Goal: Check status: Check status

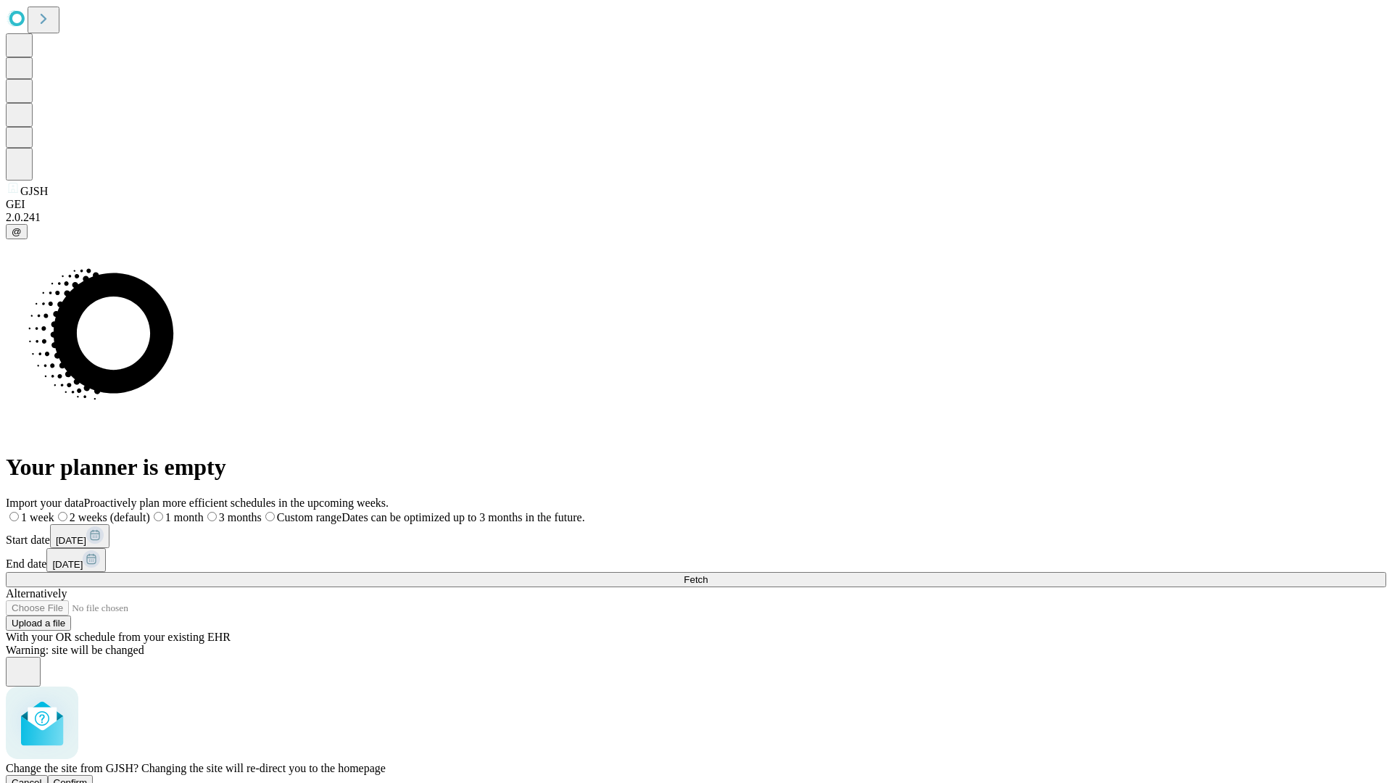
click at [88, 777] on span "Confirm" at bounding box center [71, 782] width 34 height 11
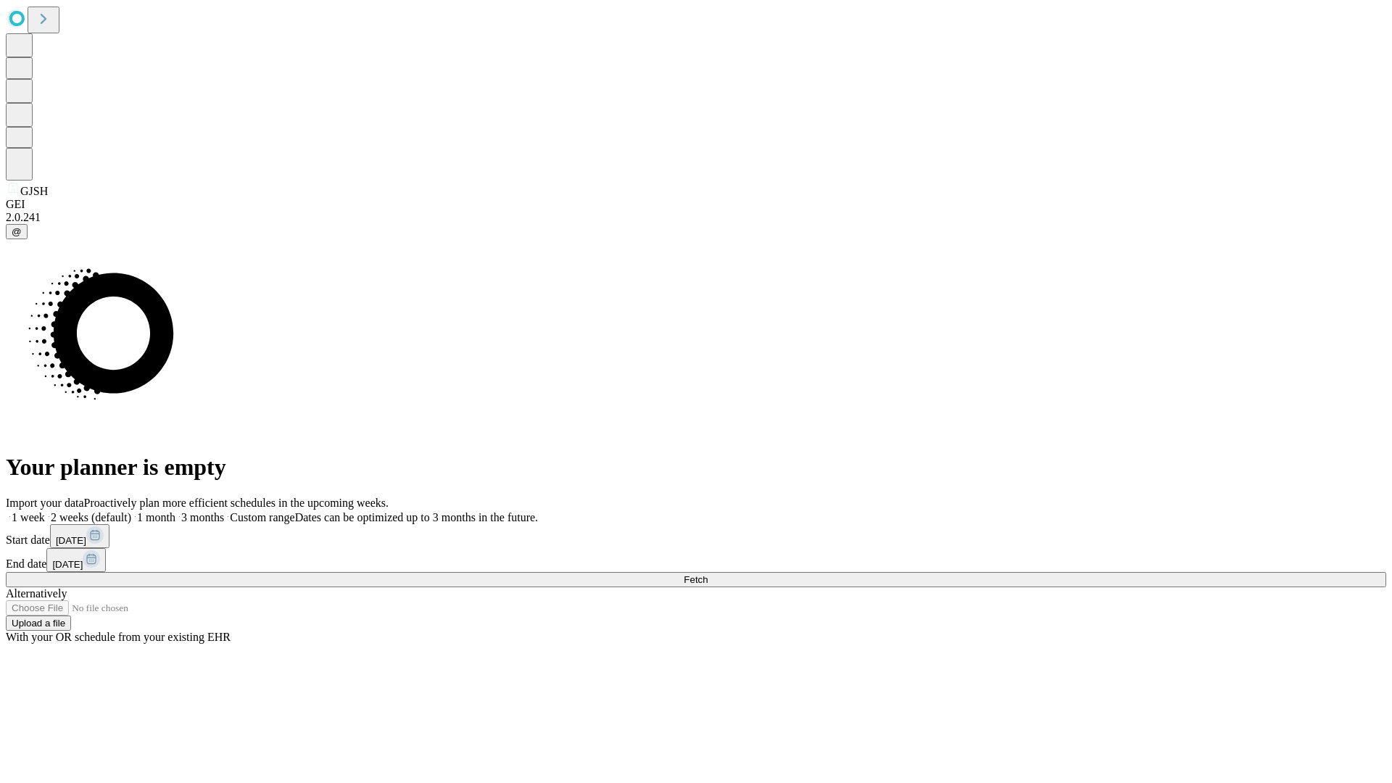
click at [175, 511] on label "1 month" at bounding box center [153, 517] width 44 height 12
click at [708, 574] on span "Fetch" at bounding box center [696, 579] width 24 height 11
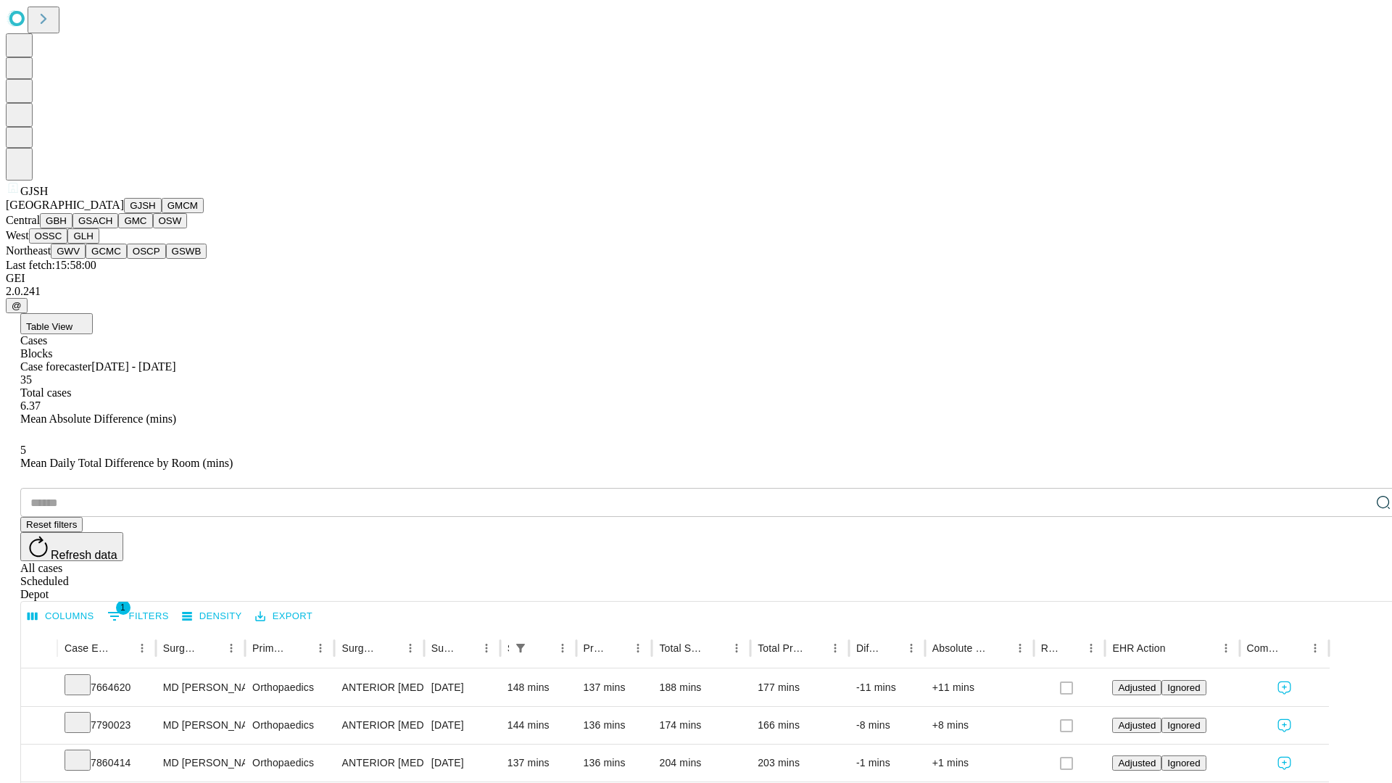
click at [162, 213] on button "GMCM" at bounding box center [183, 205] width 42 height 15
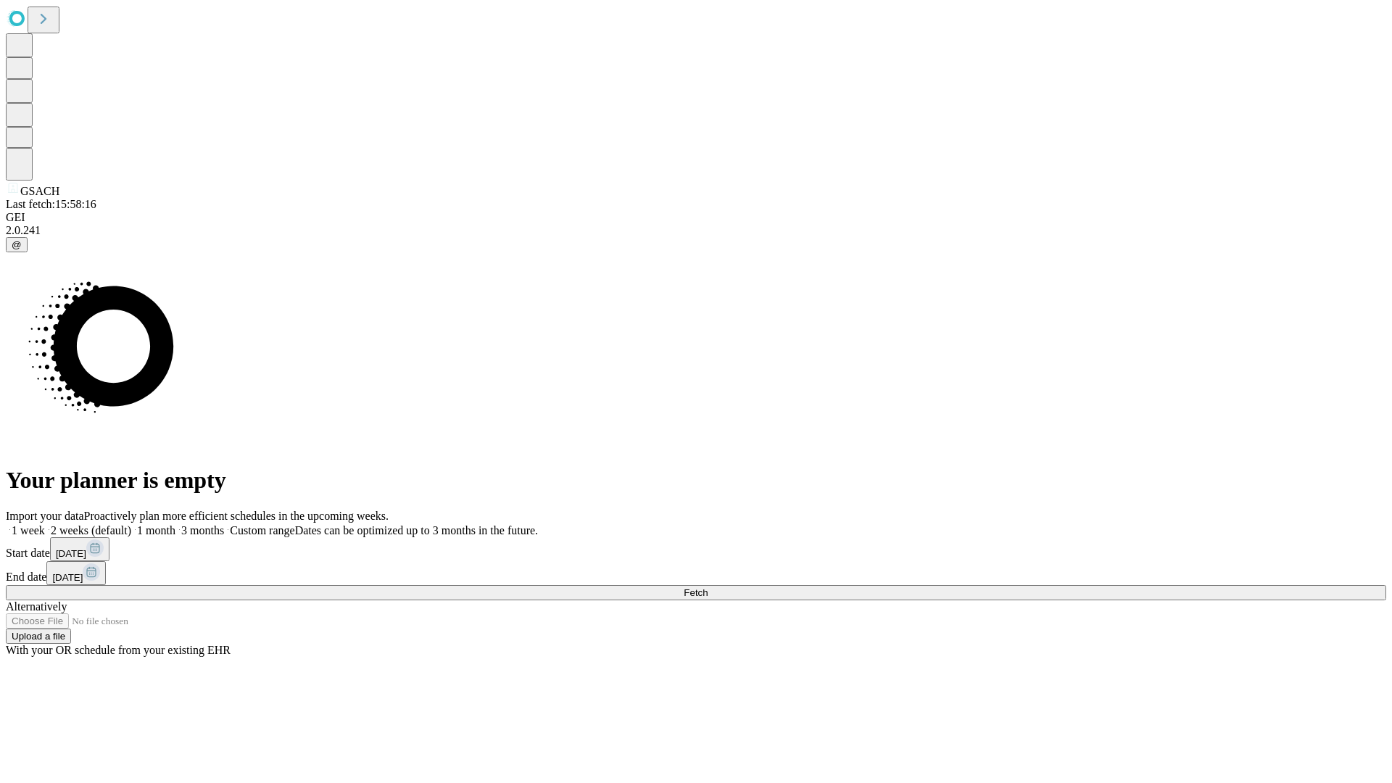
click at [708, 587] on span "Fetch" at bounding box center [696, 592] width 24 height 11
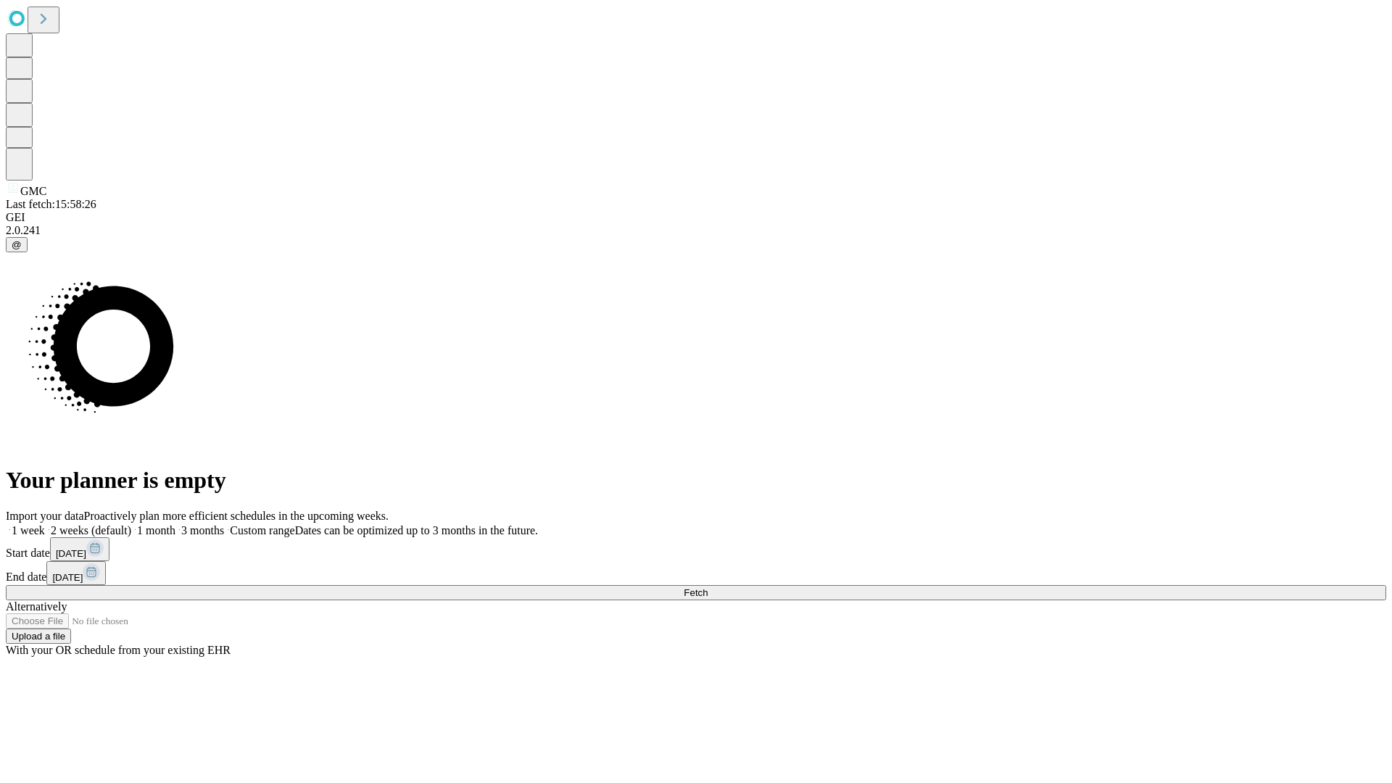
click at [175, 524] on label "1 month" at bounding box center [153, 530] width 44 height 12
click at [708, 587] on span "Fetch" at bounding box center [696, 592] width 24 height 11
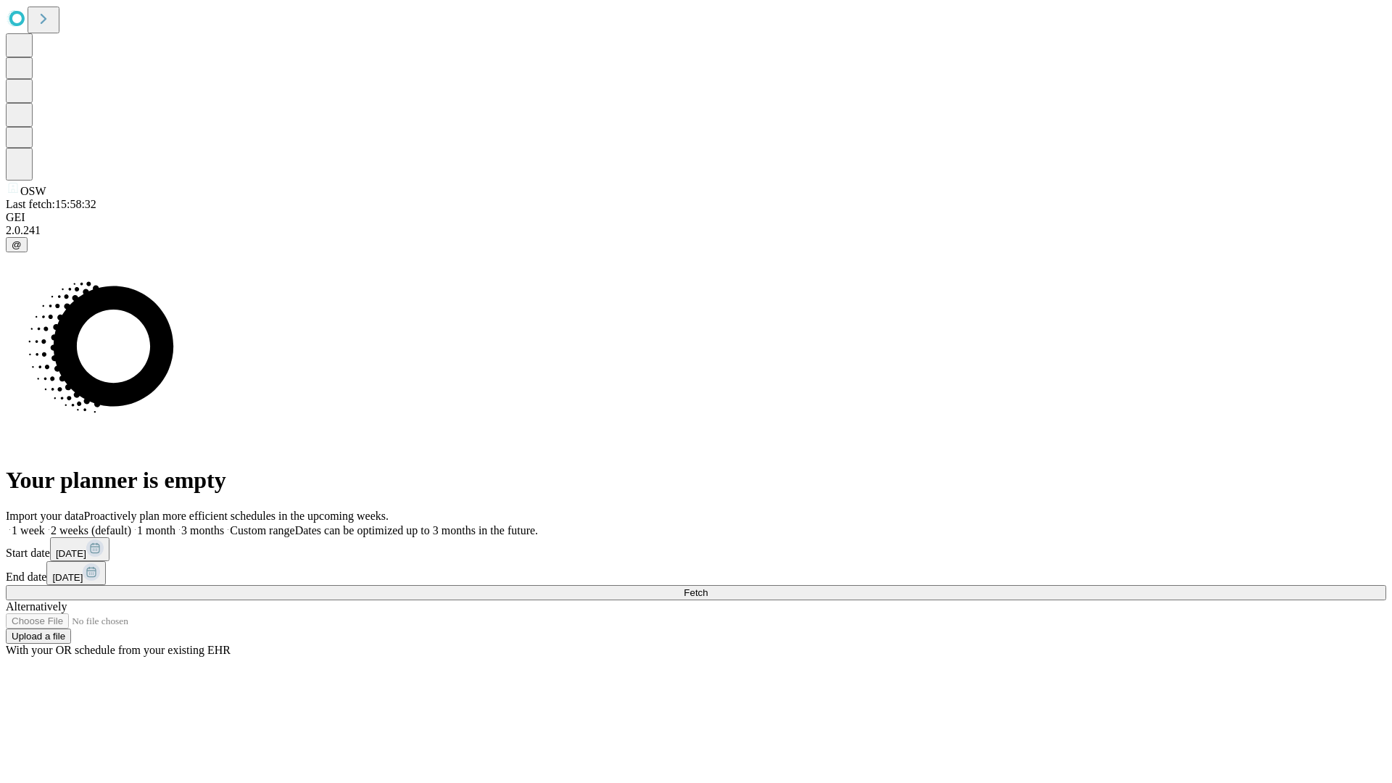
click at [175, 524] on label "1 month" at bounding box center [153, 530] width 44 height 12
click at [708, 587] on span "Fetch" at bounding box center [696, 592] width 24 height 11
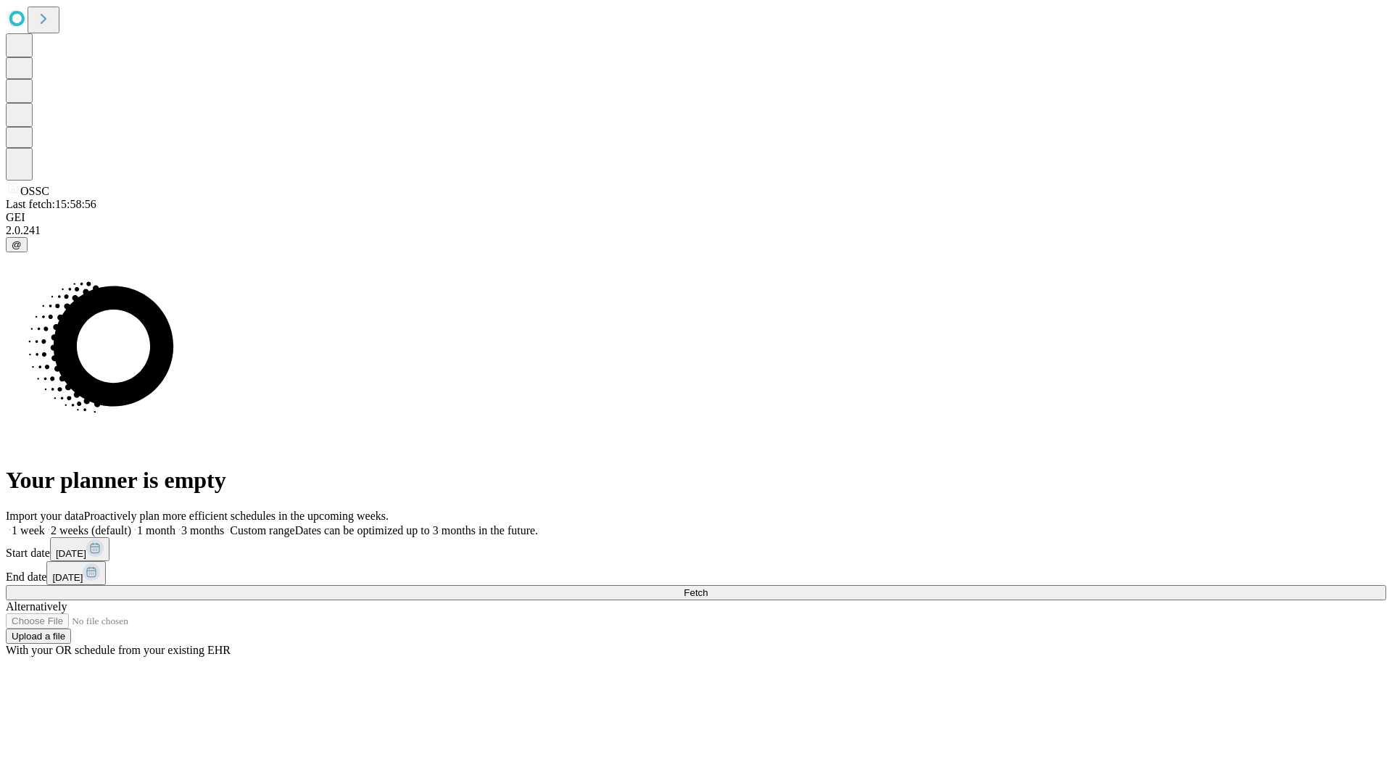
click at [175, 524] on label "1 month" at bounding box center [153, 530] width 44 height 12
click at [708, 587] on span "Fetch" at bounding box center [696, 592] width 24 height 11
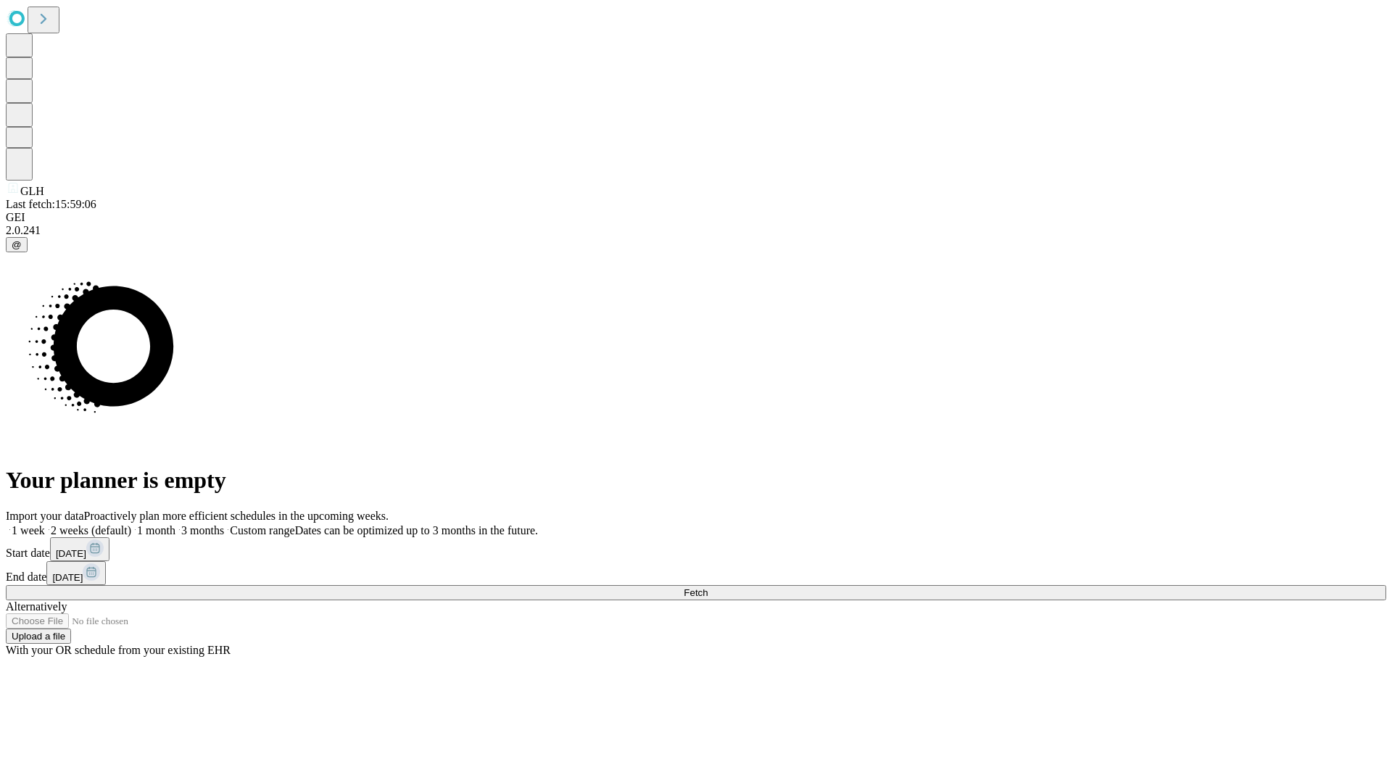
click at [175, 524] on label "1 month" at bounding box center [153, 530] width 44 height 12
click at [708, 587] on span "Fetch" at bounding box center [696, 592] width 24 height 11
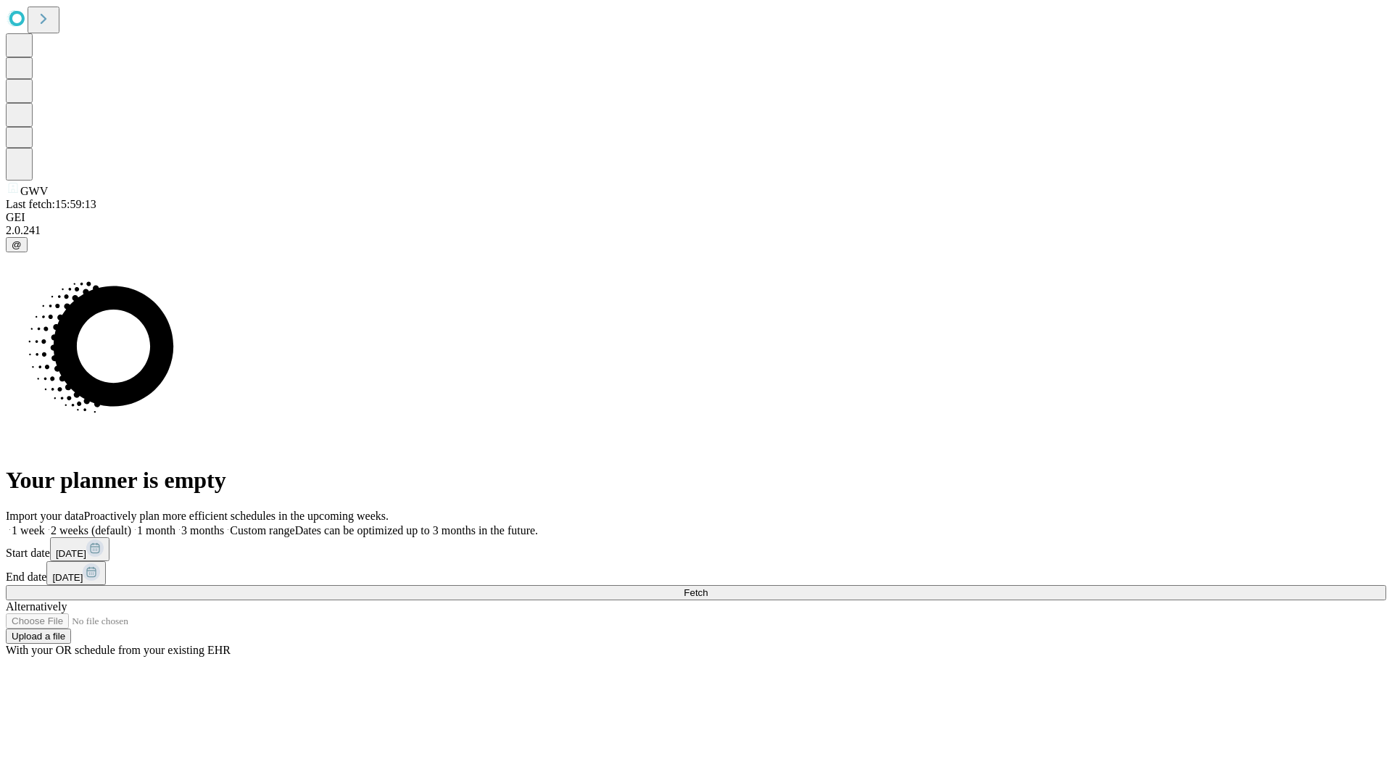
click at [175, 524] on label "1 month" at bounding box center [153, 530] width 44 height 12
click at [708, 587] on span "Fetch" at bounding box center [696, 592] width 24 height 11
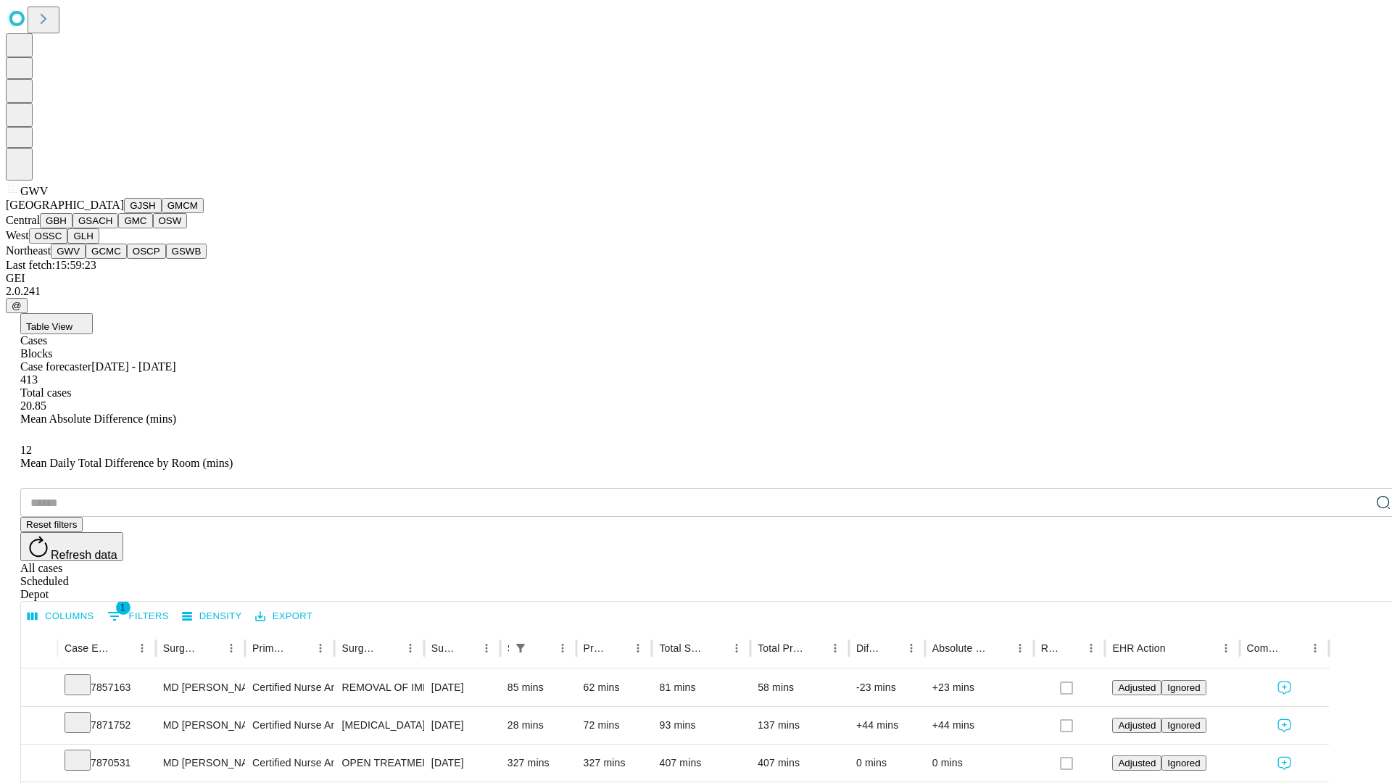
click at [112, 259] on button "GCMC" at bounding box center [106, 251] width 41 height 15
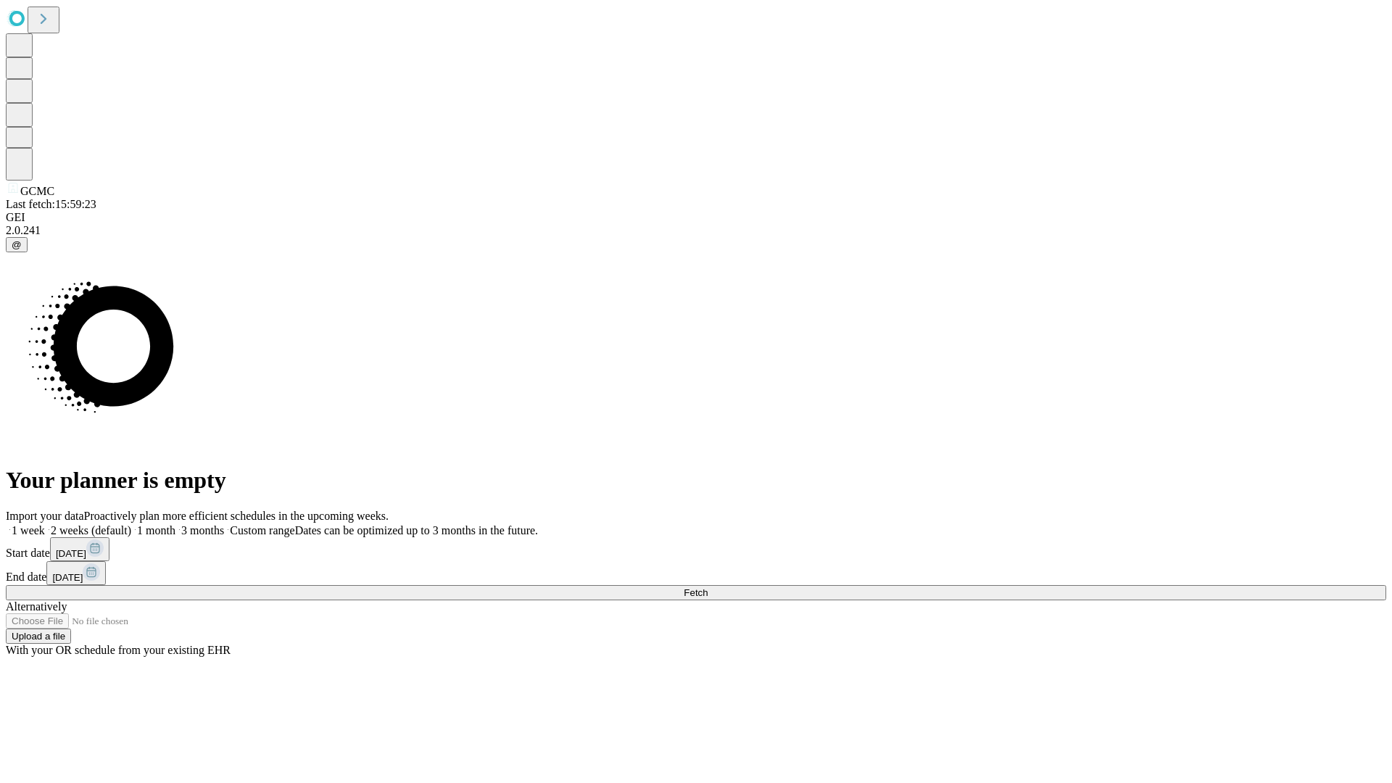
click at [175, 524] on label "1 month" at bounding box center [153, 530] width 44 height 12
click at [708, 587] on span "Fetch" at bounding box center [696, 592] width 24 height 11
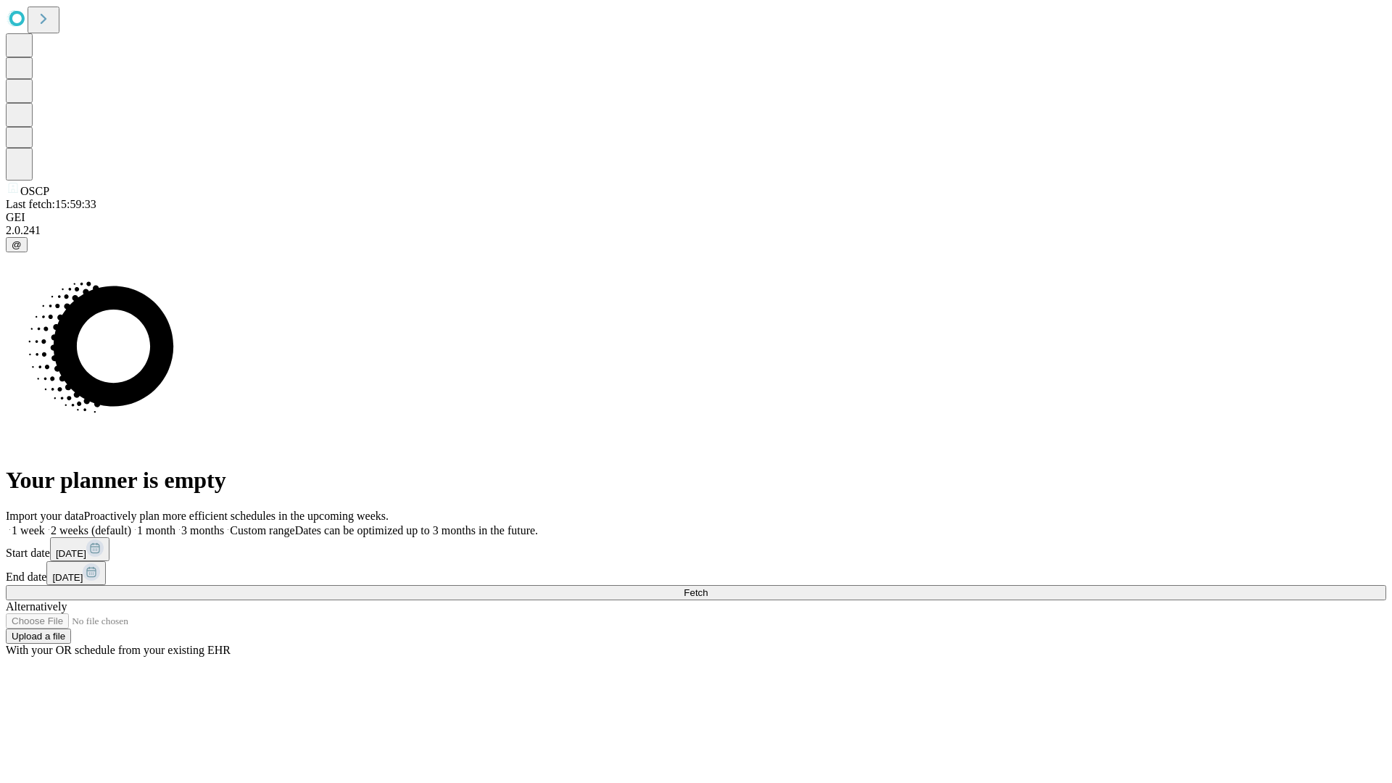
click at [175, 524] on label "1 month" at bounding box center [153, 530] width 44 height 12
click at [708, 587] on span "Fetch" at bounding box center [696, 592] width 24 height 11
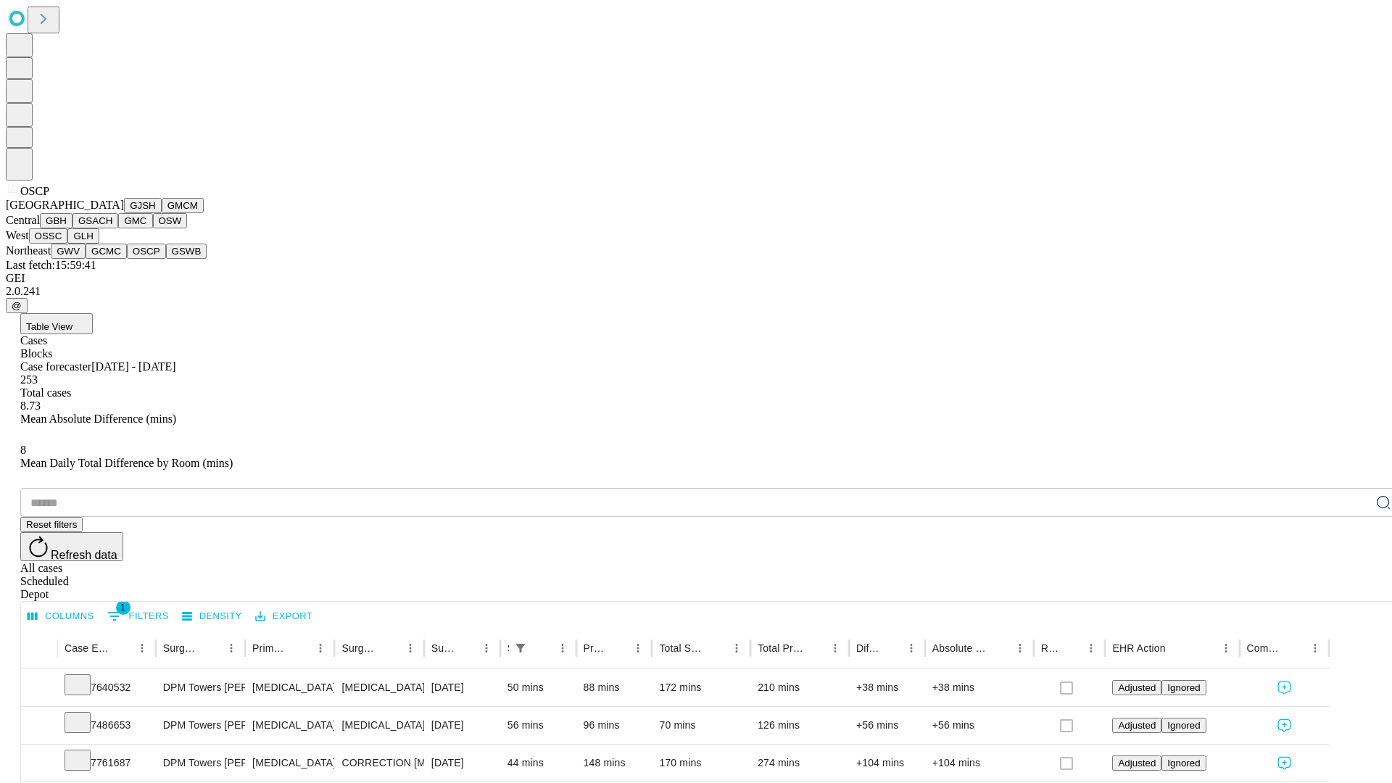
click at [166, 259] on button "GSWB" at bounding box center [186, 251] width 41 height 15
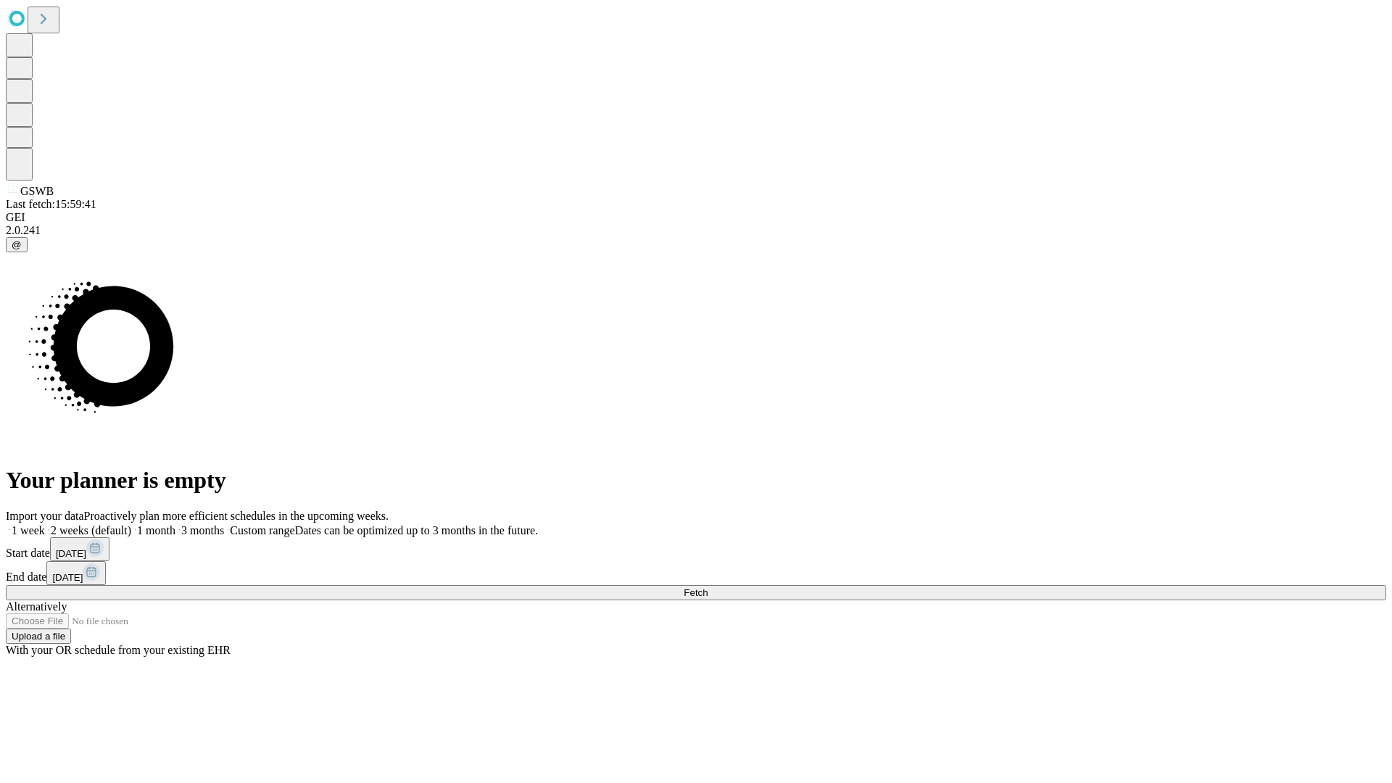
click at [175, 524] on label "1 month" at bounding box center [153, 530] width 44 height 12
click at [708, 587] on span "Fetch" at bounding box center [696, 592] width 24 height 11
